Goal: Check status: Check status

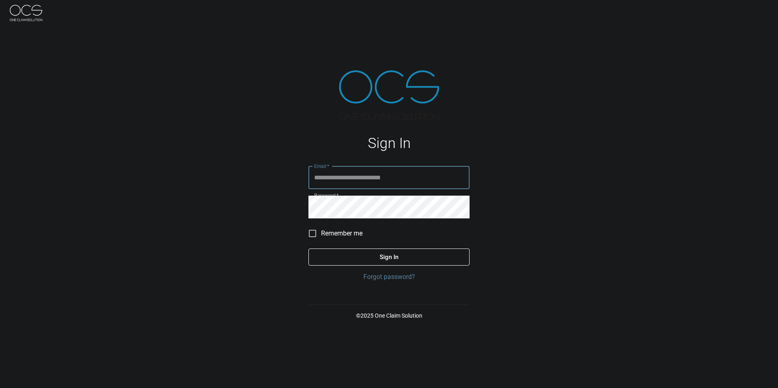
type input "**********"
click at [382, 175] on button "Sign In" at bounding box center [388, 257] width 161 height 17
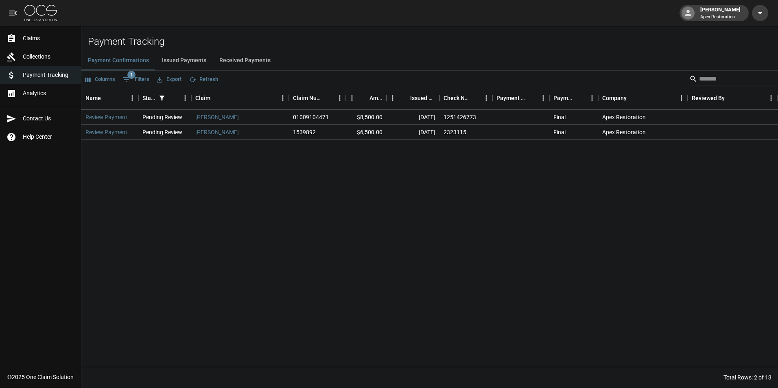
click at [700, 77] on input "Search" at bounding box center [731, 78] width 65 height 13
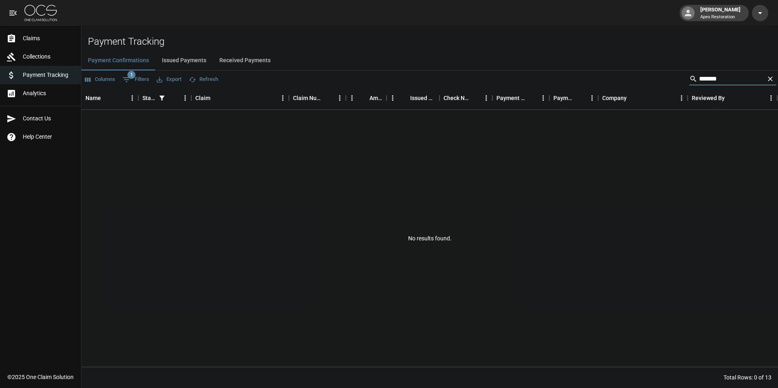
type input "*******"
click at [31, 38] on span "Claims" at bounding box center [49, 38] width 52 height 9
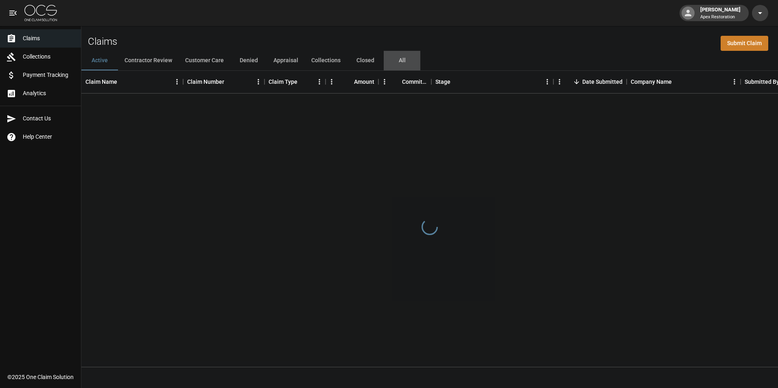
click at [397, 55] on button "All" at bounding box center [402, 61] width 37 height 20
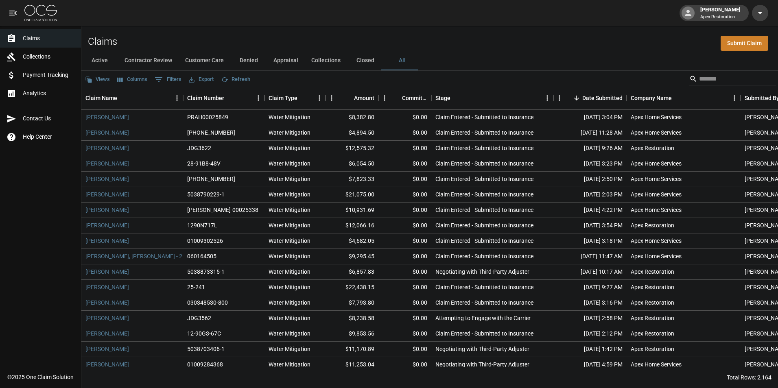
click at [699, 76] on input "Search" at bounding box center [731, 78] width 65 height 13
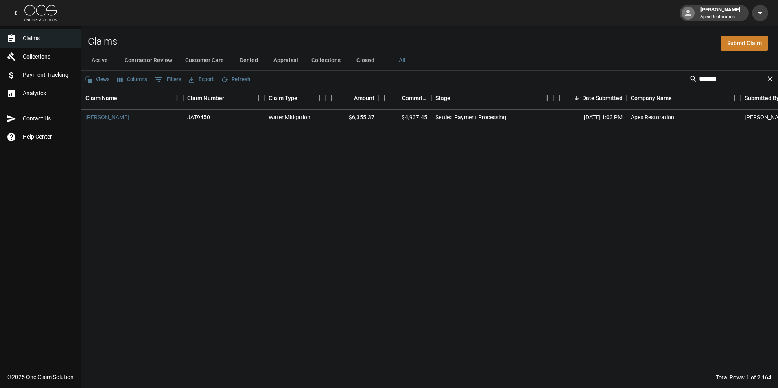
type input "*******"
click at [110, 120] on link "Kissack, Lynda" at bounding box center [107, 117] width 44 height 8
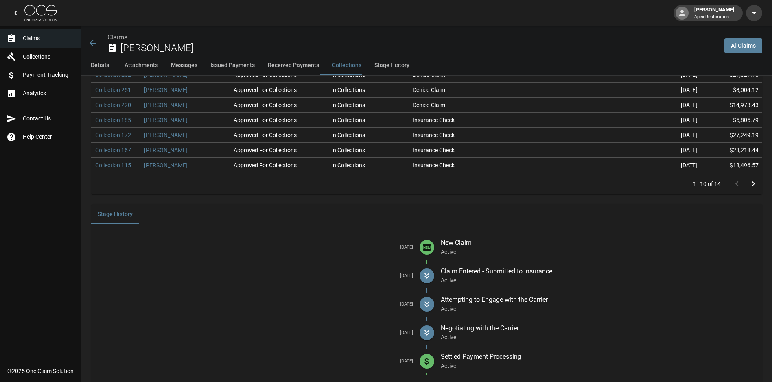
scroll to position [1396, 0]
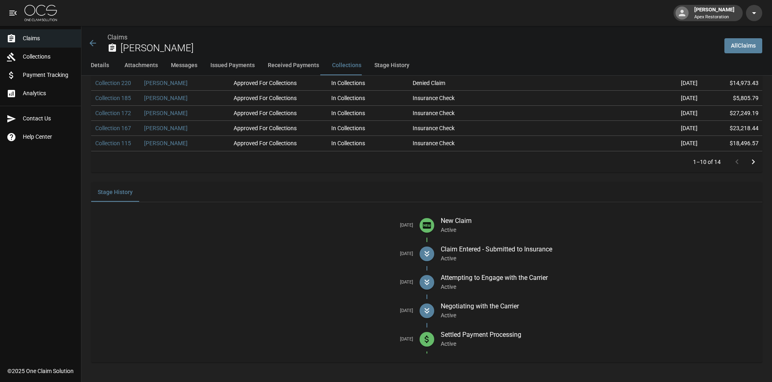
click at [475, 333] on p "Settled Payment Processing" at bounding box center [597, 335] width 315 height 10
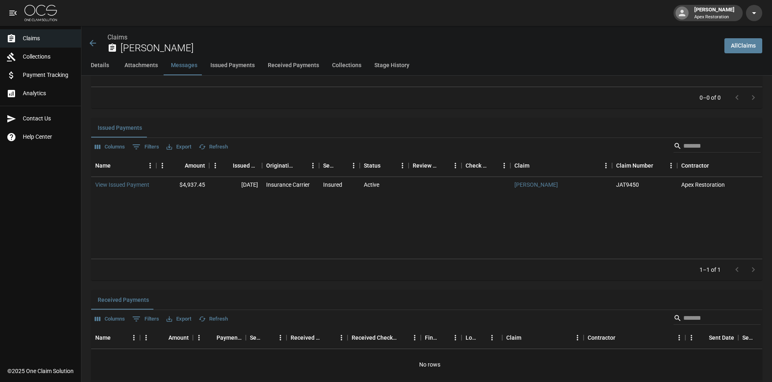
scroll to position [867, 0]
click at [133, 185] on link "View Issued Payment" at bounding box center [122, 187] width 54 height 8
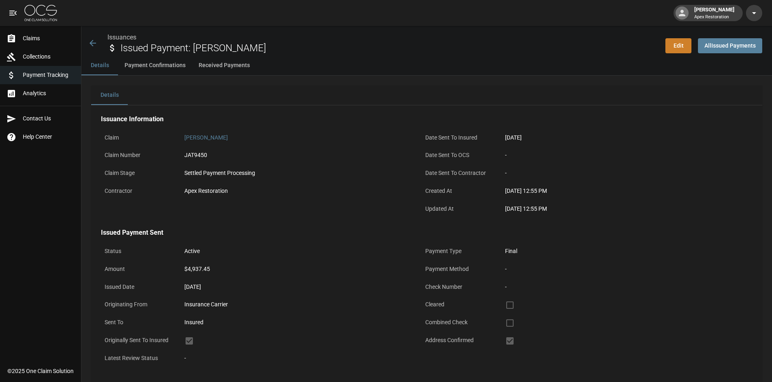
click at [95, 43] on icon at bounding box center [93, 43] width 10 height 10
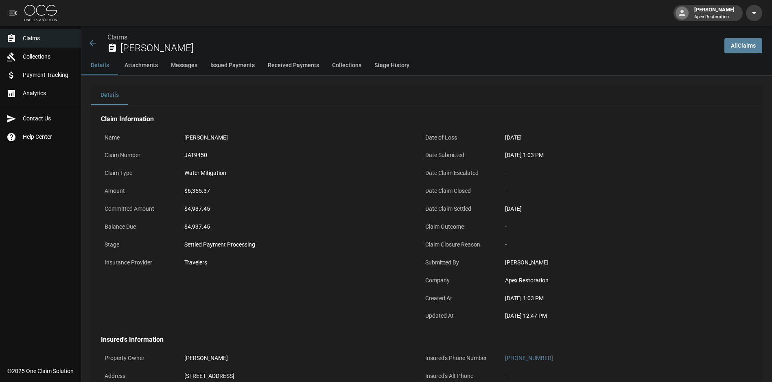
click at [146, 69] on button "Attachments" at bounding box center [141, 66] width 46 height 20
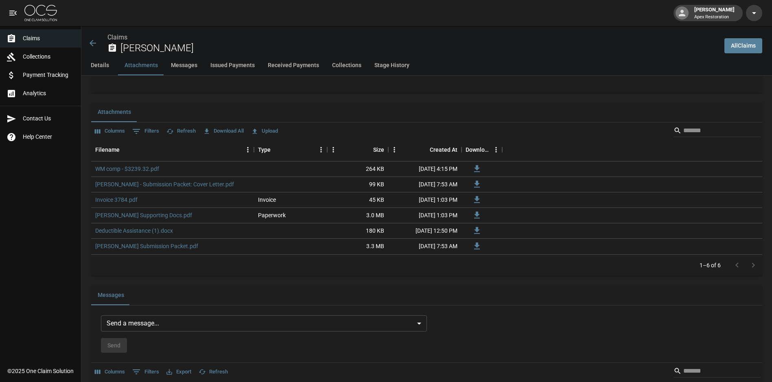
scroll to position [473, 0]
click at [137, 231] on link "Deductible Assistance (1).docx" at bounding box center [134, 230] width 78 height 8
